Goal: Find specific page/section: Find specific page/section

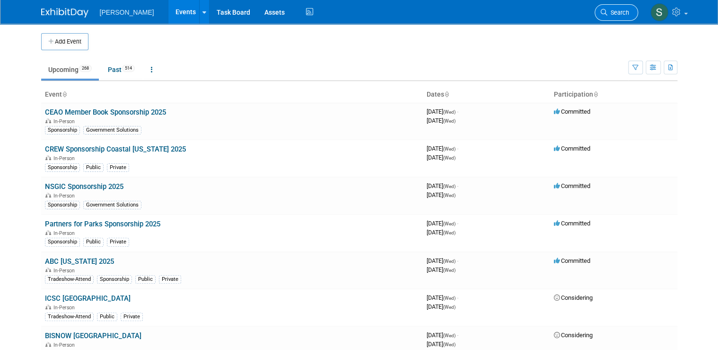
click at [351, 11] on span "Search" at bounding box center [618, 12] width 22 height 7
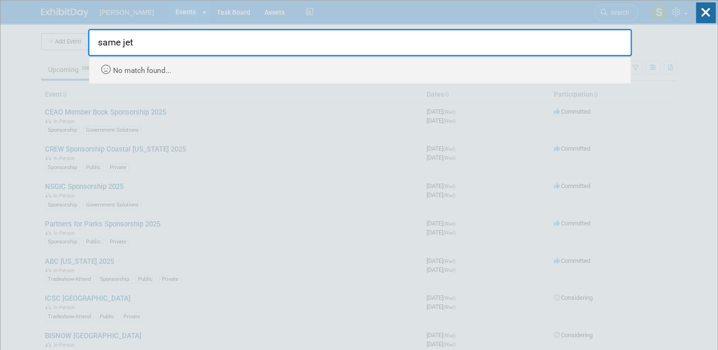
type input "same jets"
click at [140, 42] on input "same jets" at bounding box center [360, 42] width 544 height 27
drag, startPoint x: 143, startPoint y: 41, endPoint x: 69, endPoint y: 42, distance: 74.7
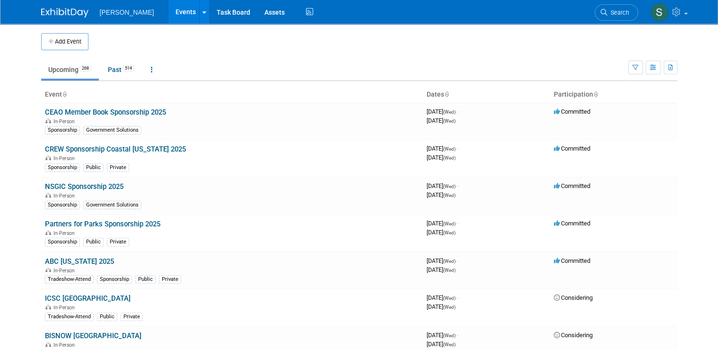
click at [351, 13] on span "Search" at bounding box center [618, 12] width 22 height 7
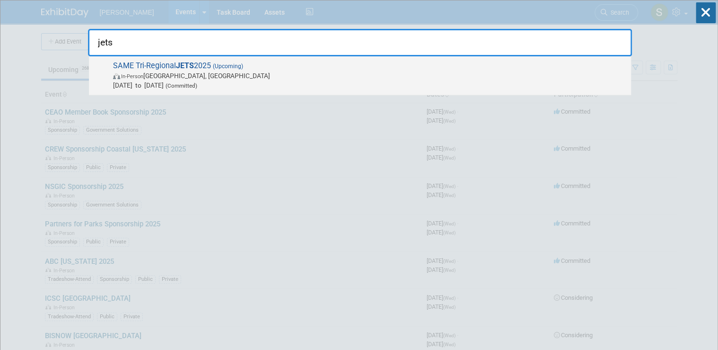
type input "jets"
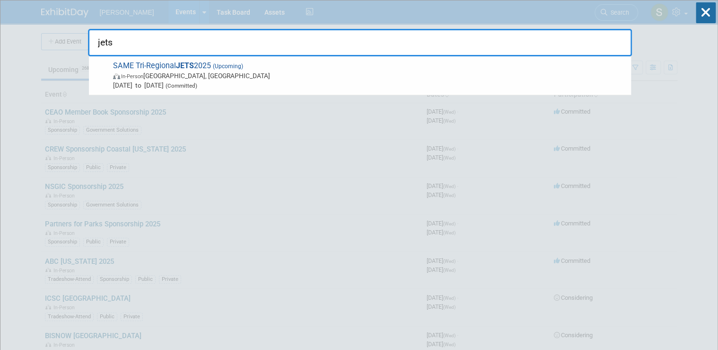
click at [312, 77] on span "In-Person [GEOGRAPHIC_DATA], [GEOGRAPHIC_DATA]" at bounding box center [369, 75] width 513 height 9
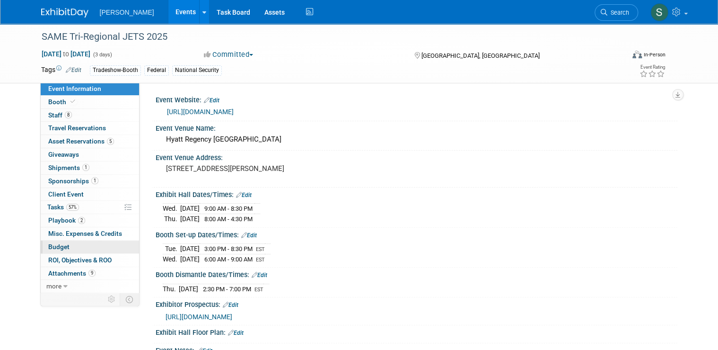
click at [76, 247] on link "Budget" at bounding box center [90, 246] width 98 height 13
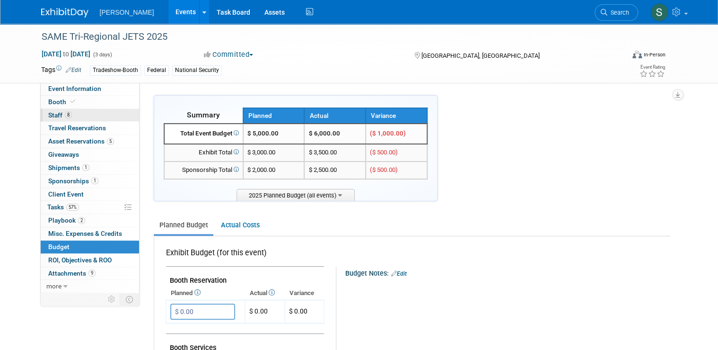
click at [82, 118] on link "8 Staff 8" at bounding box center [90, 115] width 98 height 13
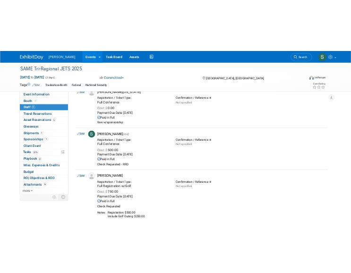
scroll to position [605, 0]
